Goal: Task Accomplishment & Management: Complete application form

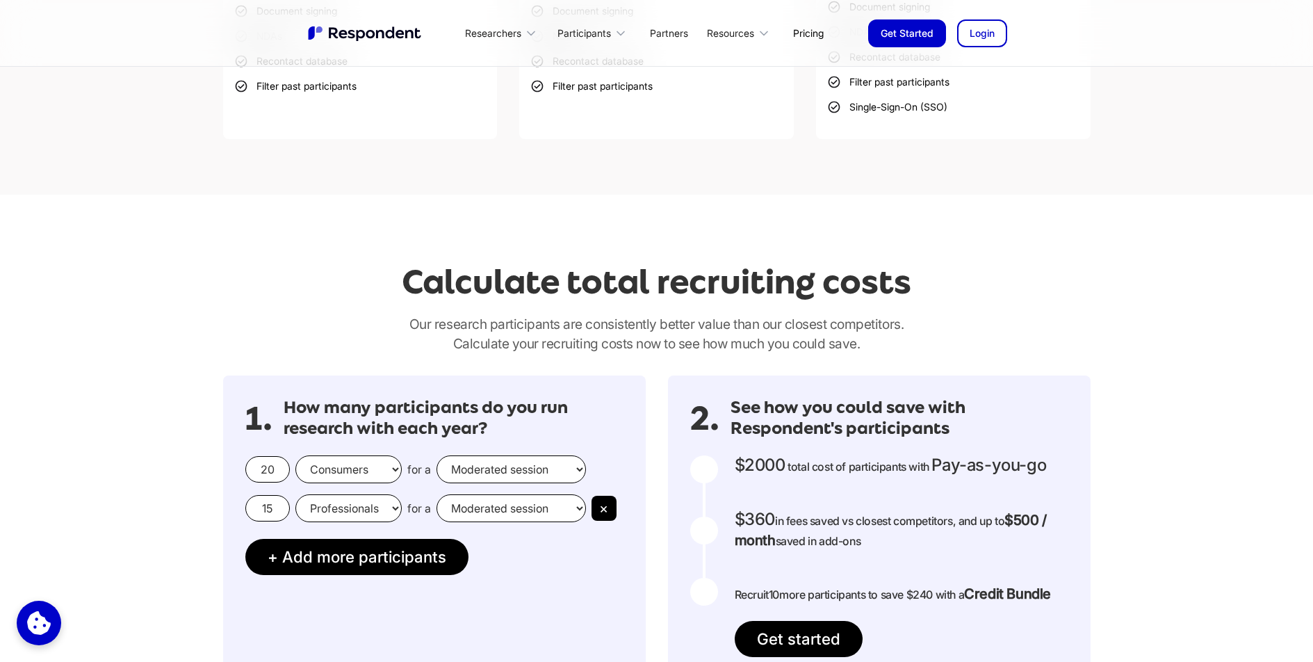
scroll to position [1015, 0]
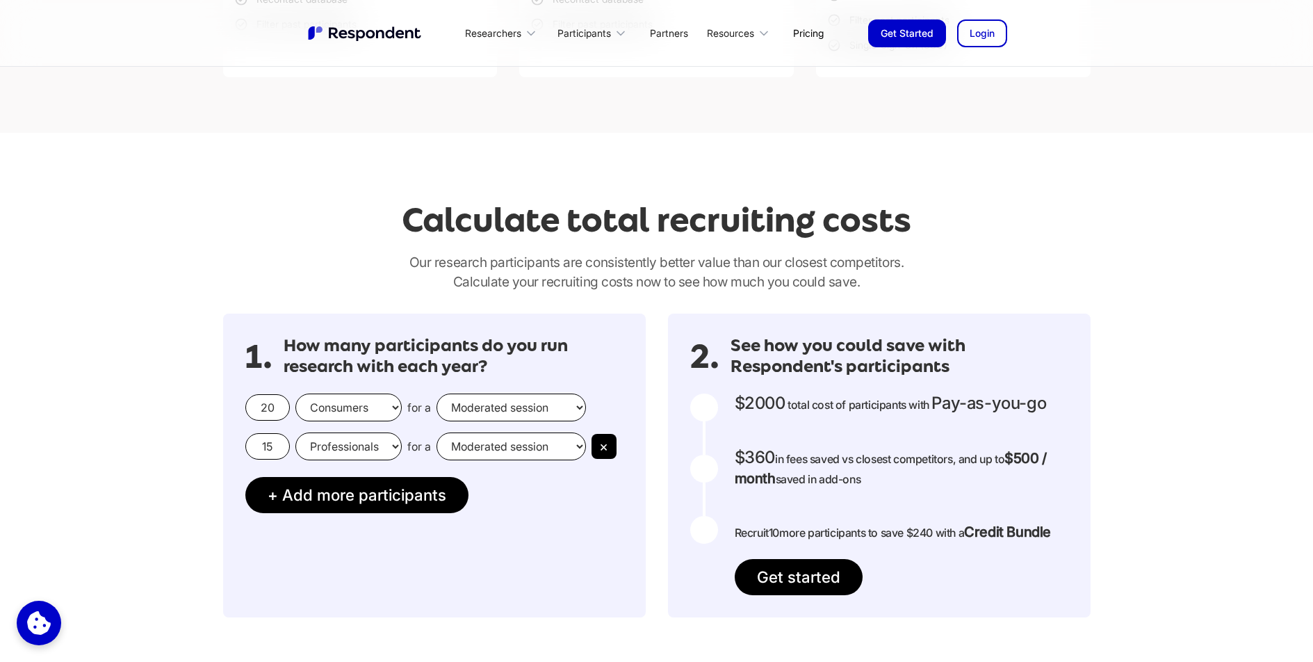
click at [268, 407] on input "20" at bounding box center [267, 407] width 45 height 26
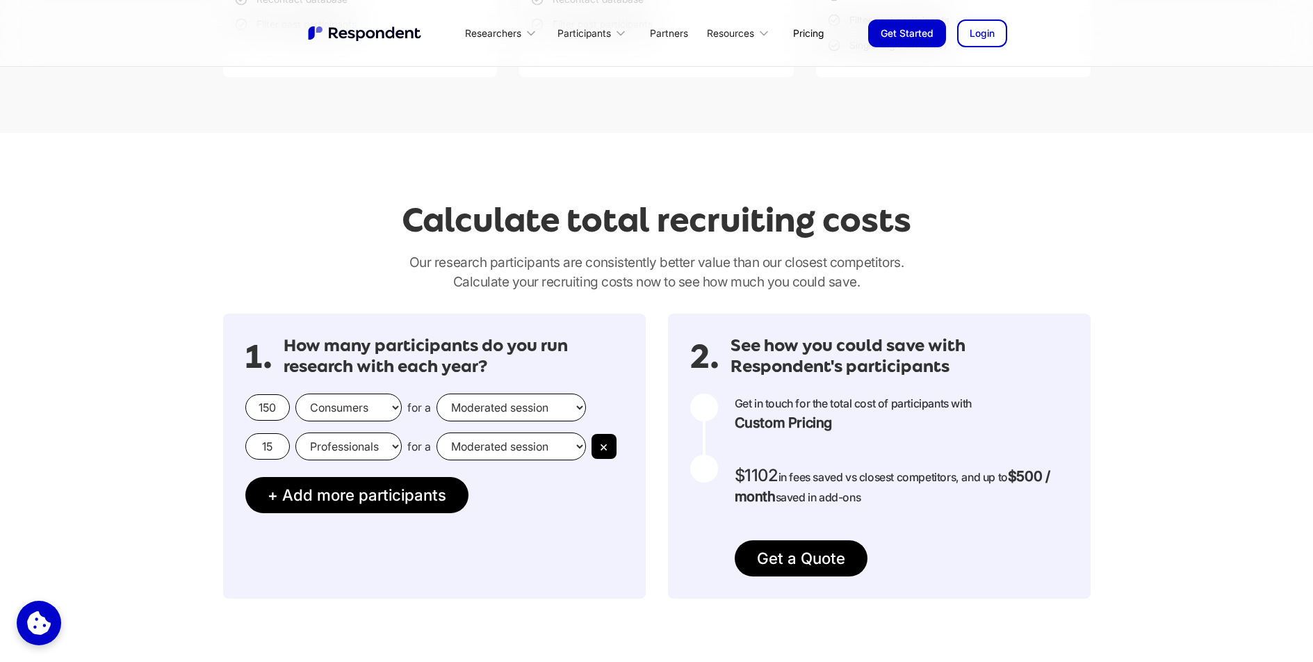
type input "150"
click at [549, 409] on select "Moderated session Unmoderated session" at bounding box center [511, 408] width 149 height 28
select select "unmoderated"
click at [437, 394] on select "Moderated session Unmoderated session" at bounding box center [511, 408] width 149 height 28
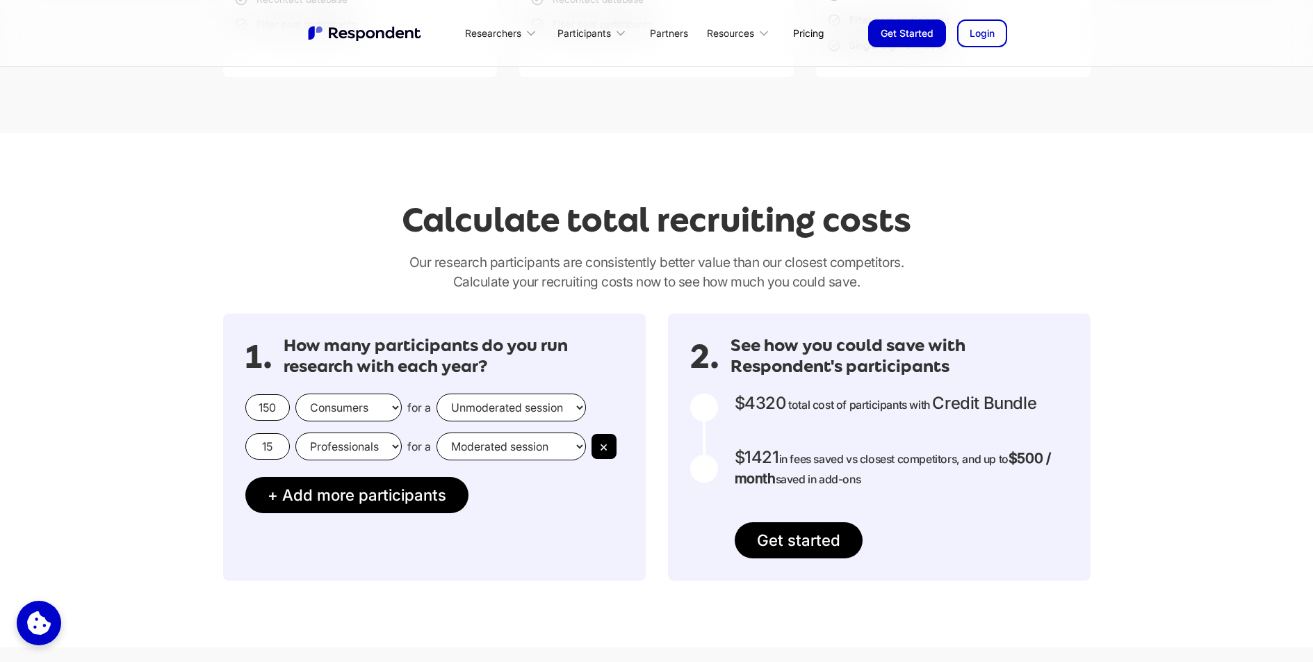
click at [351, 405] on select "Consumers Professionals" at bounding box center [349, 408] width 106 height 28
select select "professionals"
click at [296, 394] on select "Consumers Professionals" at bounding box center [349, 408] width 106 height 28
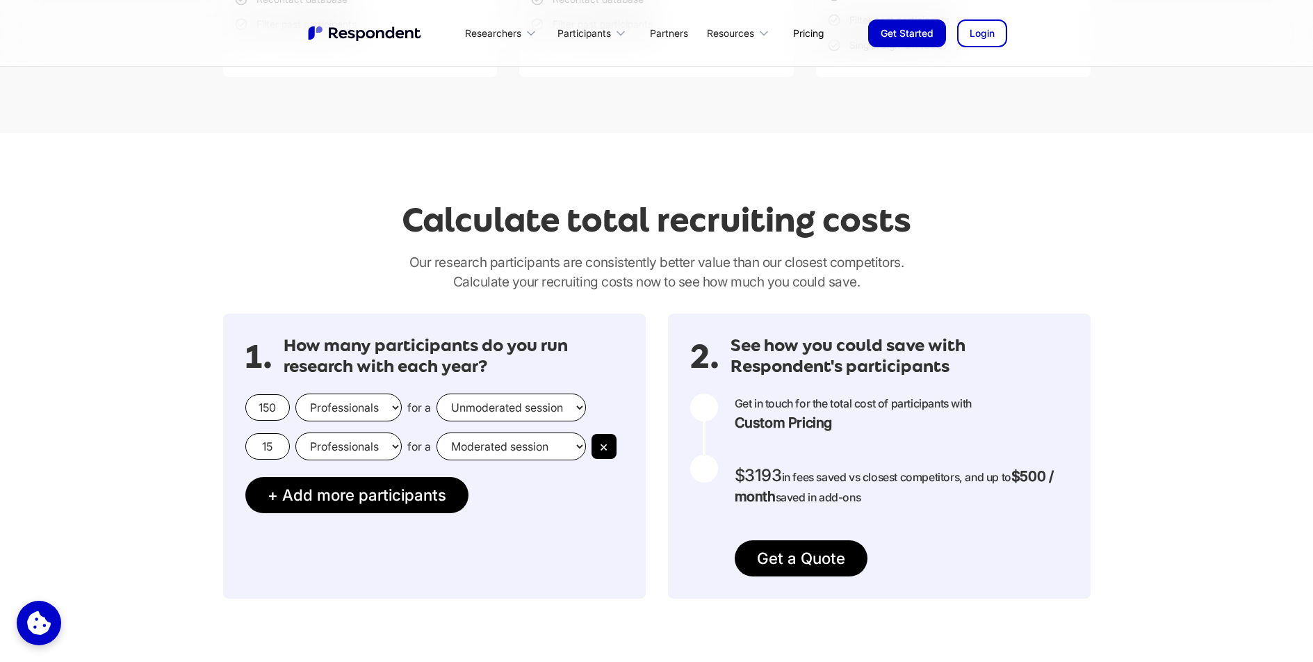
click at [274, 448] on input "15" at bounding box center [267, 446] width 45 height 26
drag, startPoint x: 273, startPoint y: 446, endPoint x: 256, endPoint y: 443, distance: 17.0
click at [256, 443] on input "15" at bounding box center [267, 446] width 45 height 26
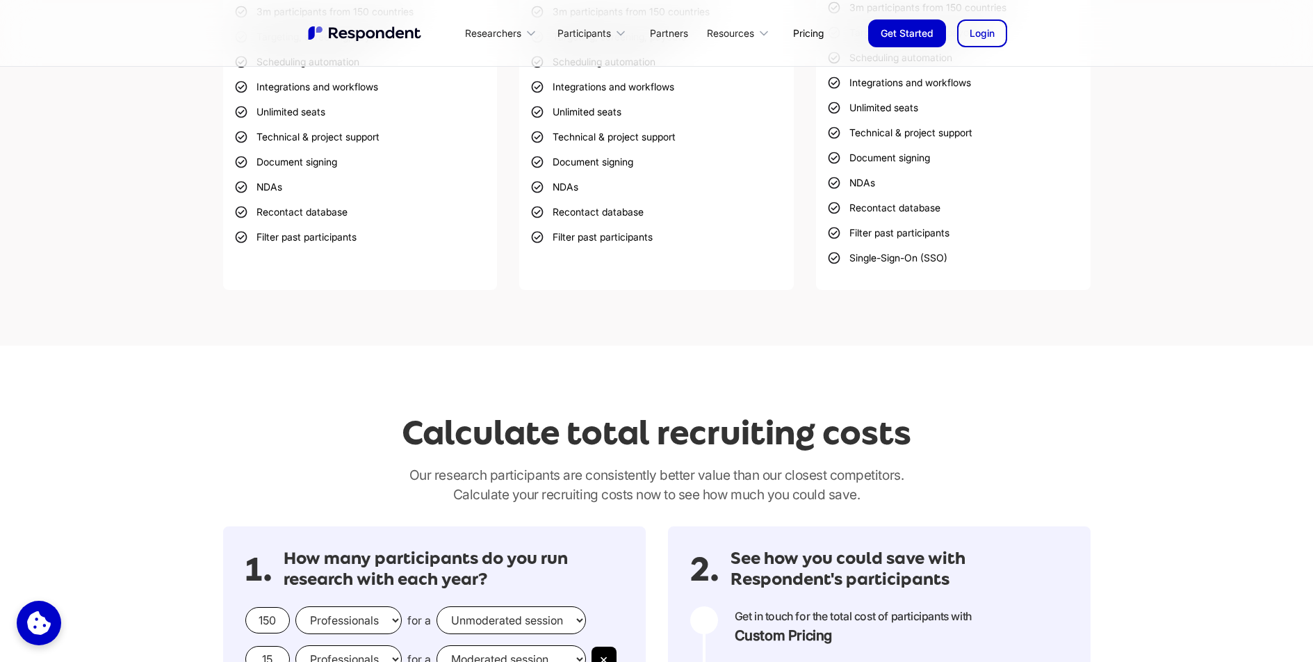
scroll to position [1085, 0]
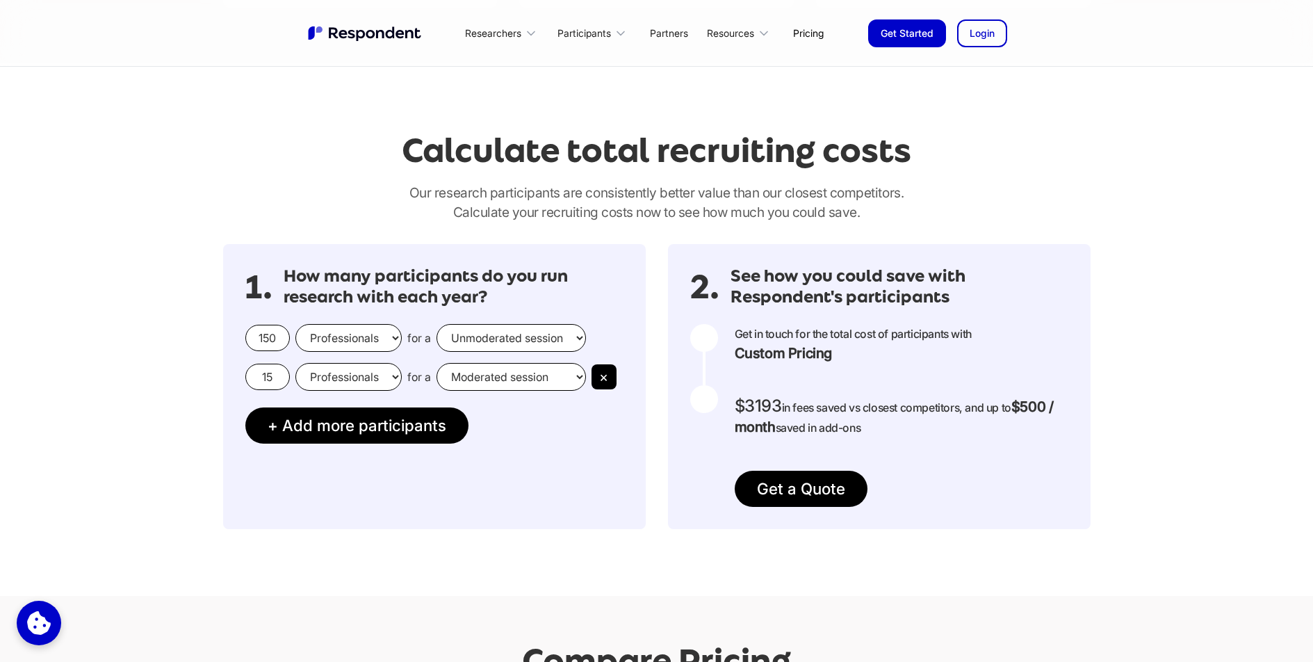
click at [419, 516] on div "1. How many participants do you run research with each year? 150 Consumers Prof…" at bounding box center [434, 386] width 423 height 285
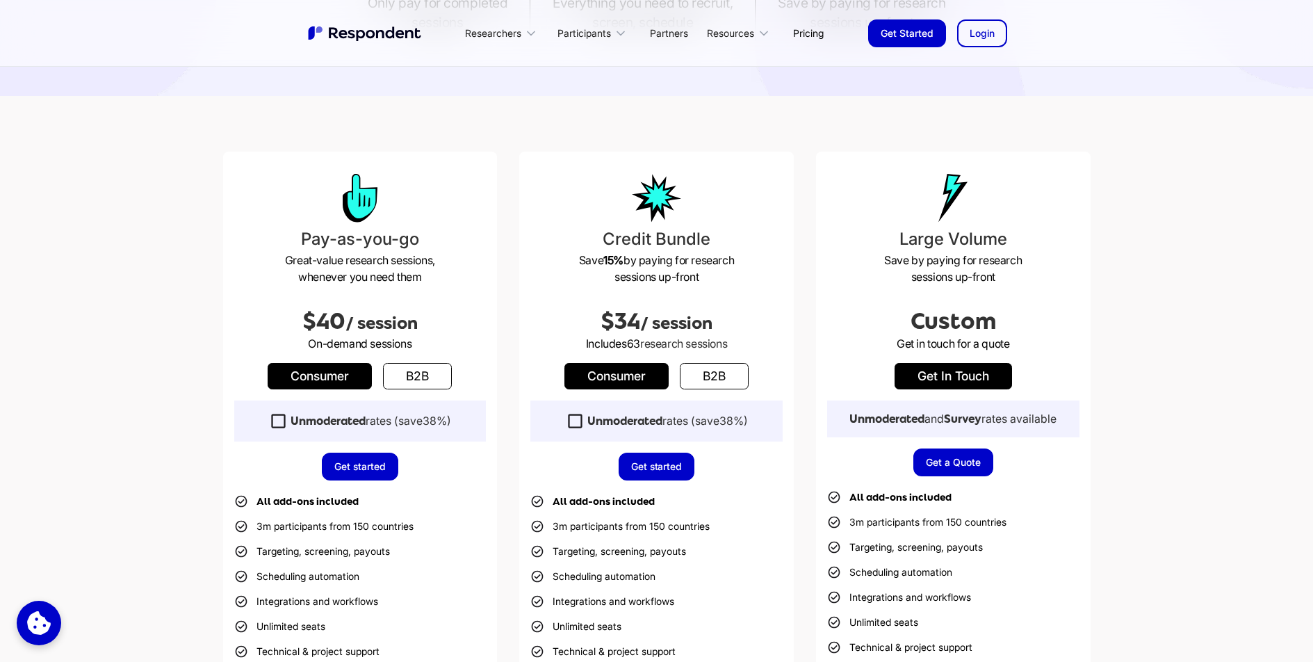
scroll to position [0, 0]
